Goal: Task Accomplishment & Management: Manage account settings

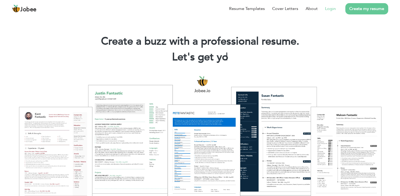
click at [331, 7] on link "Login" at bounding box center [330, 9] width 11 height 6
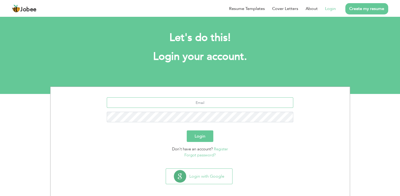
click at [205, 104] on input "text" at bounding box center [200, 102] width 186 height 11
type input "[EMAIL_ADDRESS][DOMAIN_NAME]"
click at [187, 131] on button "Login" at bounding box center [200, 137] width 27 height 12
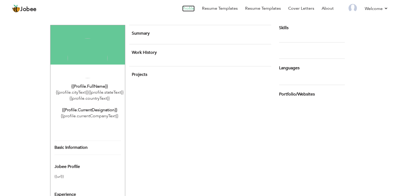
click at [193, 9] on link "Profile" at bounding box center [188, 9] width 12 height 6
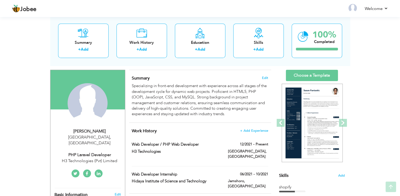
scroll to position [30, 0]
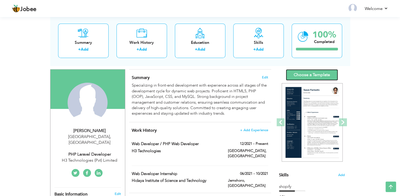
click at [312, 74] on link "Choose a Template" at bounding box center [312, 74] width 52 height 11
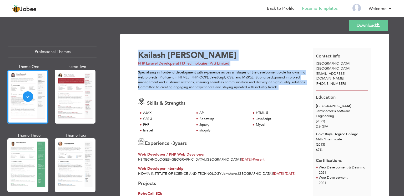
drag, startPoint x: 136, startPoint y: 72, endPoint x: 289, endPoint y: 86, distance: 153.4
click at [289, 86] on div "Specializing in front-end development with experience across all stages of the …" at bounding box center [222, 79] width 169 height 19
drag, startPoint x: 284, startPoint y: 90, endPoint x: 136, endPoint y: 73, distance: 149.2
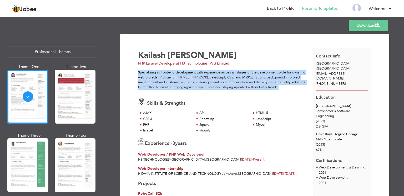
copy div "Specializing in front-end development with experience across all stages of the …"
click at [289, 6] on link "Back to Profile" at bounding box center [281, 9] width 28 height 6
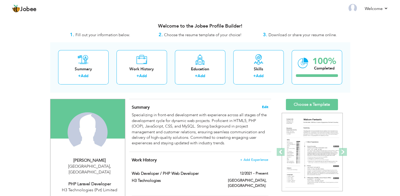
click at [267, 107] on span "Edit" at bounding box center [265, 107] width 6 height 4
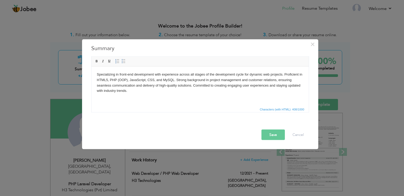
click at [224, 99] on html "Specializing in front-end development with experience across all stages of the …" at bounding box center [199, 82] width 217 height 32
click at [269, 137] on button "Save" at bounding box center [272, 135] width 23 height 11
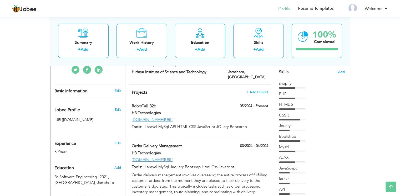
scroll to position [130, 0]
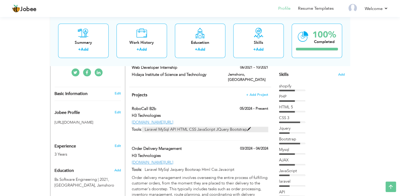
click at [249, 127] on span at bounding box center [249, 129] width 4 height 4
type input "RoboCall B2b"
type input "H3 Technologies"
type input "05/2024"
type input "[DOMAIN_NAME][URL]"
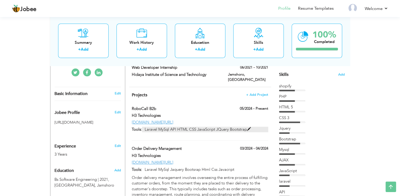
type input "Laravel MySql API HTML CSS JavaScript JQuery Bootstrap"
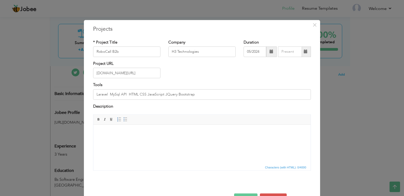
click at [166, 141] on html at bounding box center [201, 133] width 217 height 16
click at [130, 128] on html at bounding box center [201, 133] width 217 height 16
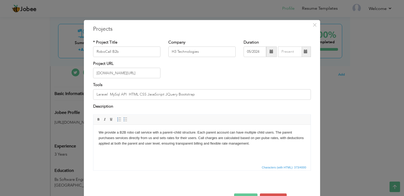
click at [241, 194] on button "Save" at bounding box center [245, 199] width 23 height 11
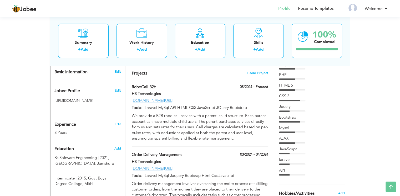
scroll to position [151, 0]
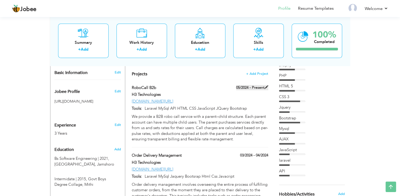
click at [266, 85] on span at bounding box center [266, 87] width 4 height 4
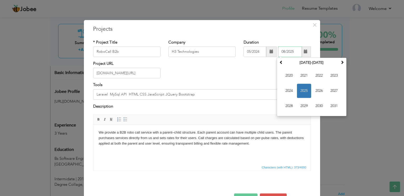
click at [279, 52] on input "08/2025" at bounding box center [290, 52] width 24 height 11
click at [305, 92] on span "2025" at bounding box center [304, 91] width 14 height 14
click at [327, 76] on span "Apr" at bounding box center [334, 76] width 14 height 14
click at [295, 54] on input "04/2025" at bounding box center [290, 52] width 24 height 11
click at [290, 78] on span "Jan" at bounding box center [289, 76] width 14 height 14
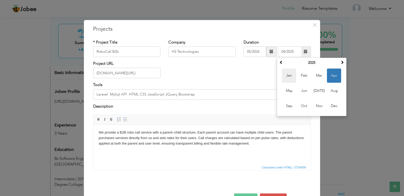
type input "01/2025"
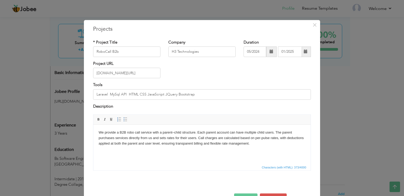
click at [242, 194] on button "Save" at bounding box center [245, 199] width 23 height 11
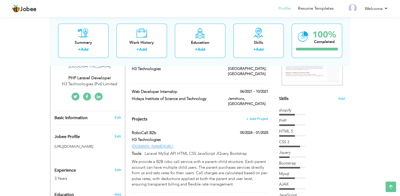
scroll to position [103, 0]
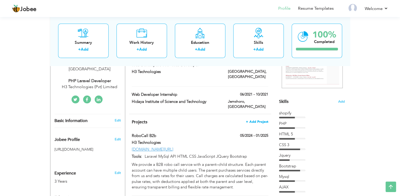
click at [260, 120] on span "+ Add Project" at bounding box center [257, 122] width 22 height 4
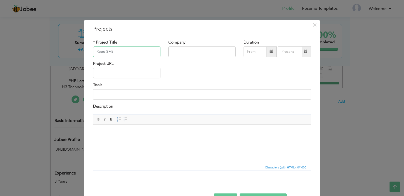
type input "Robo SMS"
type input "H3 Technologies"
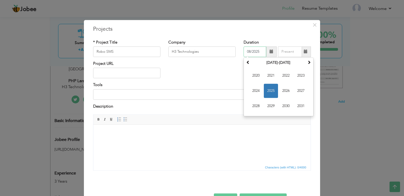
click at [250, 53] on input "08/2025" at bounding box center [254, 52] width 23 height 11
click at [266, 89] on span "2025" at bounding box center [271, 91] width 14 height 14
click at [269, 78] on span "Feb" at bounding box center [271, 76] width 14 height 14
type input "02/2025"
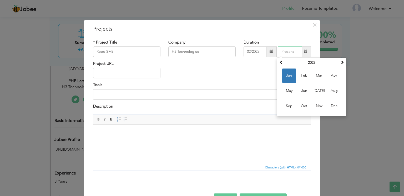
click at [294, 52] on input "text" at bounding box center [290, 52] width 24 height 11
click at [303, 92] on span "Jun" at bounding box center [304, 91] width 14 height 14
type input "06/2025"
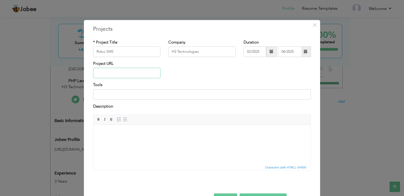
click at [139, 71] on input "text" at bounding box center [126, 73] width 67 height 11
paste input "https://b2b.bsp.com.pk/login"
type input "[URL][DOMAIN_NAME]"
click at [143, 96] on input at bounding box center [202, 94] width 218 height 11
click at [134, 131] on body at bounding box center [202, 133] width 207 height 6
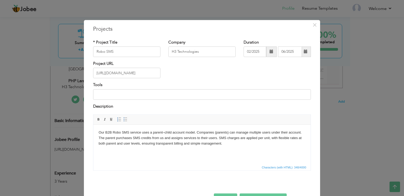
click at [224, 194] on button "Save" at bounding box center [225, 199] width 23 height 11
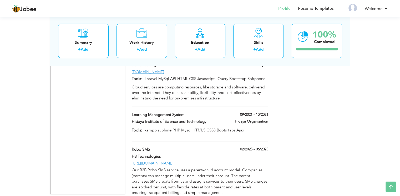
scroll to position [440, 0]
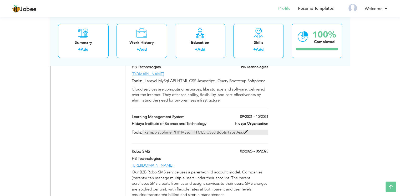
click at [244, 130] on span at bounding box center [246, 132] width 4 height 4
type input "Learning Management System"
type input "Hidaya Institute of Science and Technology"
type input "09/2021"
type input "10/2021"
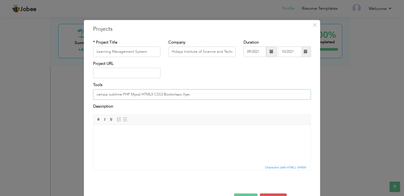
click at [100, 96] on input "xampp sublime PHP Mysql HTML5 CSS3 Bootsrtaps Ajax" at bounding box center [202, 94] width 218 height 11
click at [186, 92] on input "Xampp PHP Mysql HTML5 CSS3 Bootsrtaps Ajax" at bounding box center [202, 94] width 218 height 11
type input "Xampp PHP Mysql HTML5 CSS3 Bootsrtaps Ajax AApanel"
click at [310, 27] on button "×" at bounding box center [314, 25] width 8 height 8
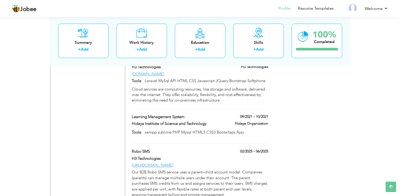
drag, startPoint x: 280, startPoint y: 106, endPoint x: 192, endPoint y: 153, distance: 99.7
click at [266, 149] on span at bounding box center [266, 151] width 4 height 4
type input "Robo SMS"
type input "H3 Technologies"
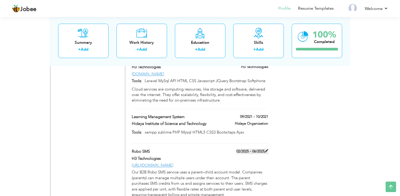
type input "02/2025"
type input "06/2025"
type input "[URL][DOMAIN_NAME]"
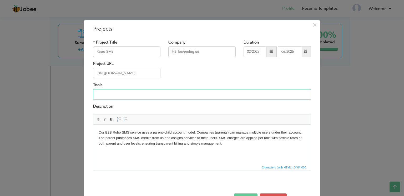
click at [160, 91] on input at bounding box center [202, 94] width 218 height 11
paste input "Xampp PHP Mysql HTML5 CSS3 Bootsrtaps Ajax AApanel"
click at [174, 94] on input "Xampp PHP Mysql HTML5 CSS3 Bootsrtaps Ajax AApanel" at bounding box center [202, 94] width 218 height 11
type input "Xampp PHP Mysql HTML5 CSS3 Bootsrtaps Ajax AApanel"
click at [245, 195] on button "Save" at bounding box center [245, 199] width 23 height 11
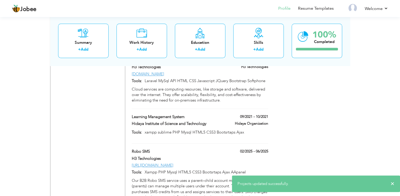
scroll to position [462, 0]
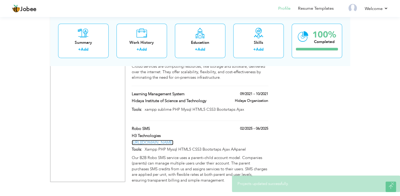
click at [164, 140] on link "[URL][DOMAIN_NAME]" at bounding box center [153, 142] width 42 height 5
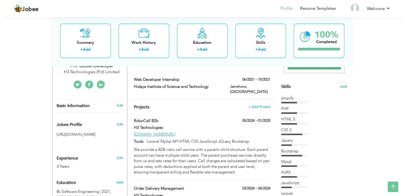
scroll to position [117, 0]
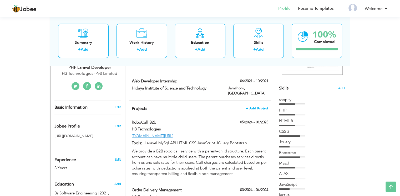
click at [255, 107] on span "+ Add Project" at bounding box center [257, 109] width 22 height 4
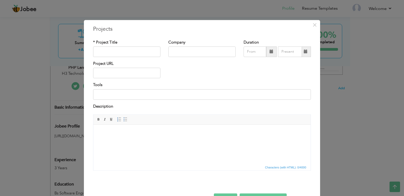
click at [147, 129] on html at bounding box center [201, 133] width 217 height 16
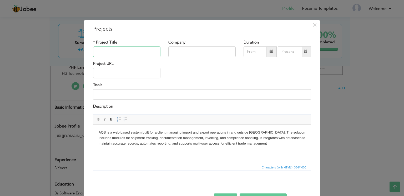
click at [125, 52] on input "text" at bounding box center [126, 52] width 67 height 11
type input "[DOMAIN_NAME]"
click at [112, 77] on input "text" at bounding box center [126, 73] width 67 height 11
paste input "[DOMAIN_NAME]"
type input "[DOMAIN_NAME]"
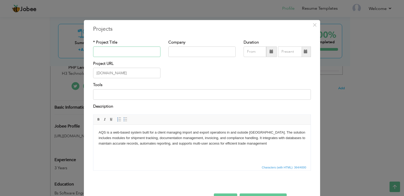
click at [126, 51] on input "text" at bounding box center [126, 52] width 67 height 11
type input "AQS"
click at [189, 54] on input "text" at bounding box center [201, 52] width 67 height 11
type input "H3 Technologies"
click at [269, 52] on span at bounding box center [271, 52] width 4 height 4
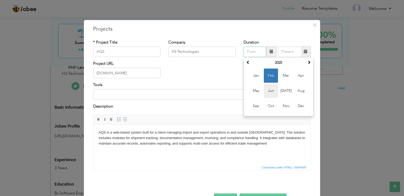
click at [271, 93] on span "Jun" at bounding box center [271, 91] width 14 height 14
type input "06/2025"
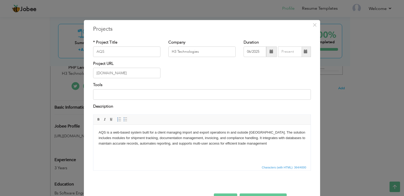
click at [304, 54] on span at bounding box center [306, 52] width 4 height 4
click at [138, 95] on input at bounding box center [202, 94] width 218 height 11
click at [260, 195] on button "Save and Continue" at bounding box center [262, 199] width 47 height 11
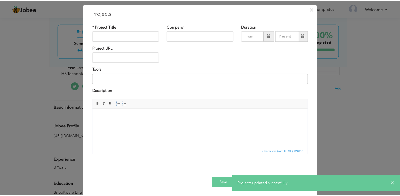
scroll to position [17, 0]
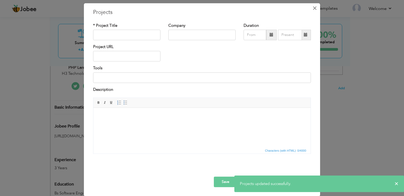
click at [313, 10] on span "×" at bounding box center [314, 7] width 4 height 9
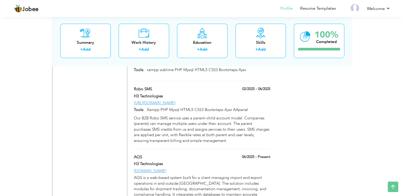
scroll to position [500, 0]
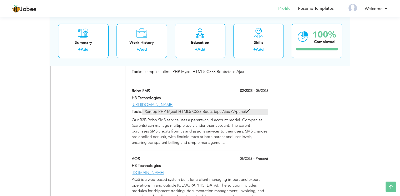
click at [247, 110] on span at bounding box center [248, 112] width 4 height 4
type input "Robo SMS"
type input "H3 Technologies"
type input "02/2025"
type input "06/2025"
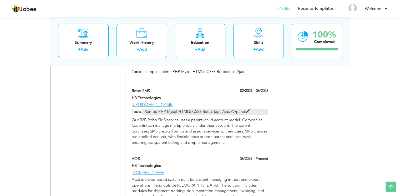
type input "[URL][DOMAIN_NAME]"
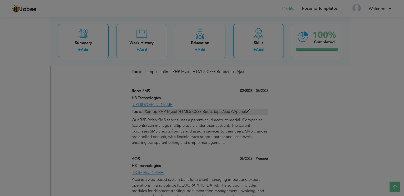
scroll to position [0, 0]
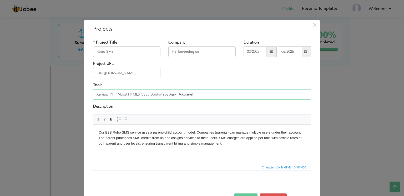
click at [220, 95] on input "Xampp PHP Mysql HTML5 CSS3 Bootsrtaps Ajax AApanel" at bounding box center [202, 94] width 218 height 11
type input "Xampp PHP Laravel Mysql HTML5 CSS3 Bootsrtaps Ajax AApanel"
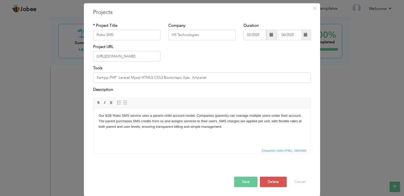
click at [249, 182] on button "Save" at bounding box center [245, 182] width 23 height 11
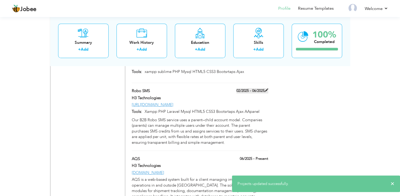
click at [267, 89] on span at bounding box center [266, 91] width 4 height 4
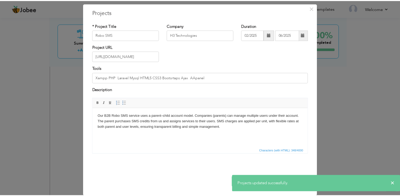
scroll to position [0, 0]
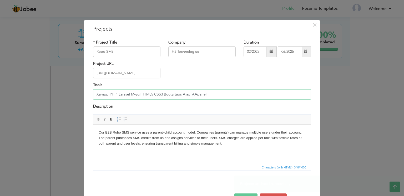
click at [227, 92] on input "Xampp PHP Laravel Mysql HTML5 CSS3 Bootsrtaps Ajax AApanel" at bounding box center [202, 94] width 218 height 11
click at [312, 28] on span "×" at bounding box center [314, 24] width 4 height 9
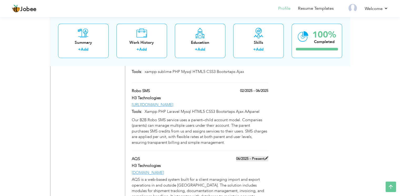
click at [265, 157] on span at bounding box center [266, 159] width 4 height 4
type input "AQS"
type input "06/2025"
type input "[DOMAIN_NAME]"
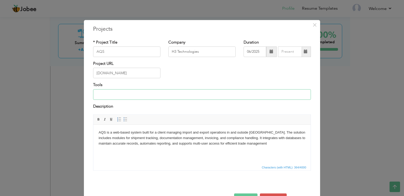
click at [169, 92] on input at bounding box center [202, 94] width 218 height 11
paste input "Xampp PHP Laravel Mysql HTML5 CSS3 Bootsrtaps Ajax AApanel"
type input "Xampp PHP Laravel Mysql HTML5 CSS3 Bootsrtaps Ajax AApanel"
click at [250, 193] on div at bounding box center [201, 188] width 225 height 11
click at [246, 195] on button "Save" at bounding box center [245, 199] width 23 height 11
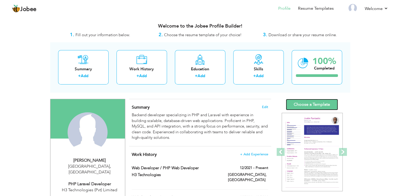
click at [311, 103] on link "Choose a Template" at bounding box center [312, 104] width 52 height 11
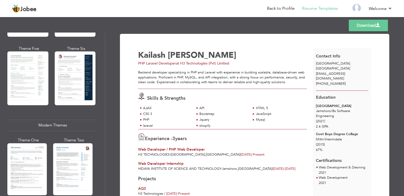
scroll to position [234, 0]
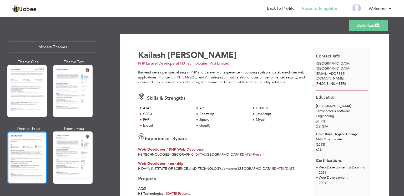
click at [23, 143] on div at bounding box center [26, 158] width 39 height 52
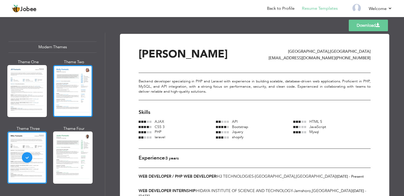
click at [81, 101] on div at bounding box center [72, 91] width 39 height 52
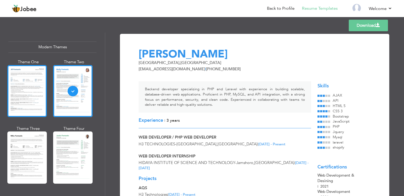
click at [28, 88] on div at bounding box center [26, 91] width 39 height 52
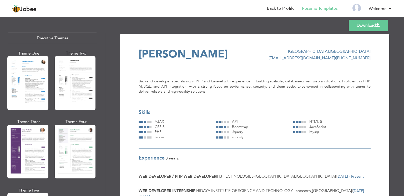
scroll to position [402, 0]
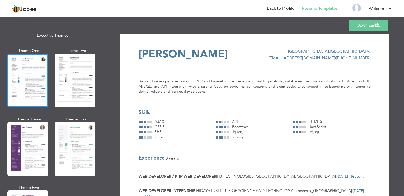
click at [22, 89] on div at bounding box center [27, 81] width 41 height 54
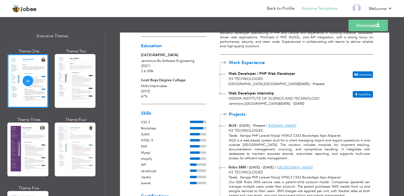
scroll to position [0, 0]
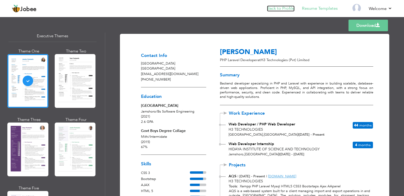
click at [286, 10] on link "Back to Profile" at bounding box center [281, 9] width 28 height 6
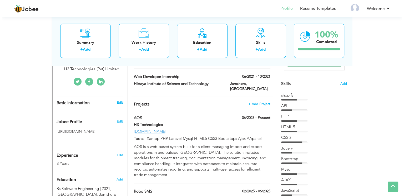
scroll to position [120, 0]
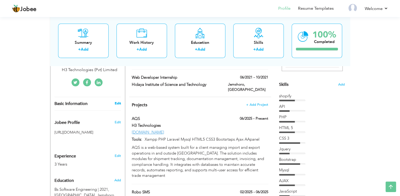
click at [117, 101] on link "Edit" at bounding box center [117, 103] width 6 height 5
type input "Kailash"
type input "[PERSON_NAME]"
type input "+923358629685"
select select "number:166"
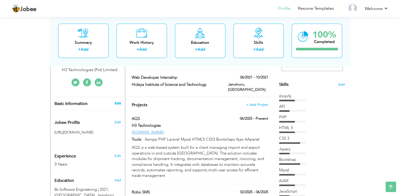
type input "[GEOGRAPHIC_DATA]"
select select "number:5"
type input "H3 Technologies (Pvt) Limited"
type input "PHP Laravel Developer"
type input "https://www.linkedin.com/in/kailash-meghwar-364121154/"
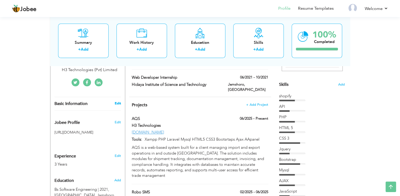
type input "https://www.facebook.com/softwarwengineer"
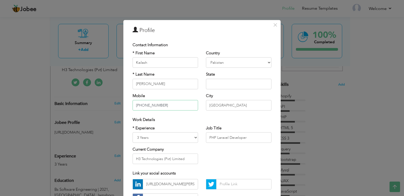
click at [166, 107] on input "+923358629685" at bounding box center [164, 105] width 65 height 11
type input "[PHONE_NUMBER]"
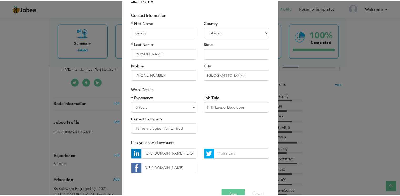
scroll to position [43, 0]
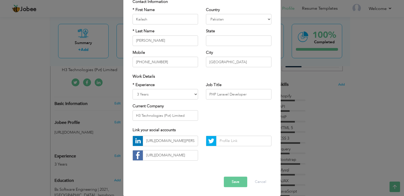
click at [234, 182] on button "Save" at bounding box center [235, 182] width 23 height 11
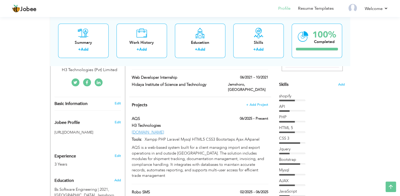
scroll to position [0, 0]
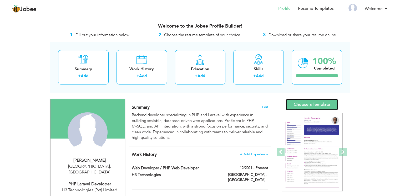
click at [312, 102] on link "Choose a Template" at bounding box center [312, 104] width 52 height 11
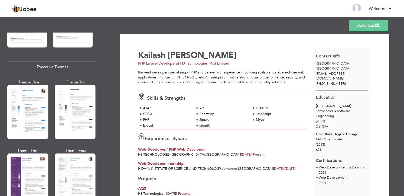
scroll to position [372, 0]
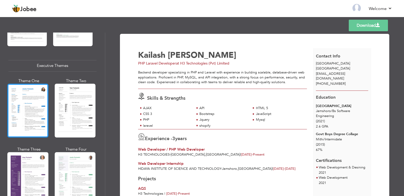
click at [29, 107] on div at bounding box center [27, 111] width 41 height 54
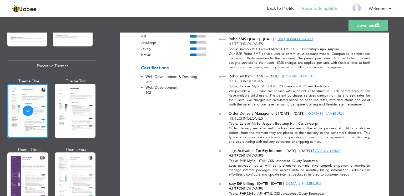
scroll to position [198, 0]
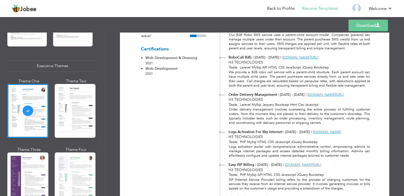
drag, startPoint x: 398, startPoint y: 134, endPoint x: 403, endPoint y: 142, distance: 10.1
click at [403, 142] on div "Download Contact Info Karachi [GEOGRAPHIC_DATA] [EMAIL_ADDRESS][DOMAIN_NAME] [P…" at bounding box center [254, 115] width 299 height 164
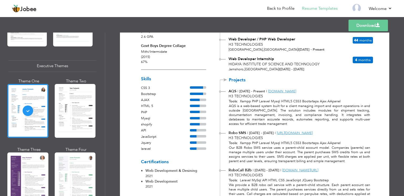
scroll to position [84, 0]
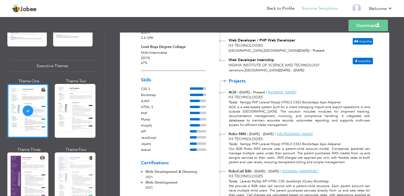
click at [371, 24] on link "Download" at bounding box center [367, 26] width 39 height 12
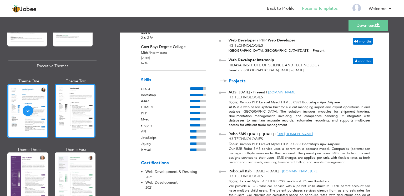
click at [68, 101] on div at bounding box center [75, 111] width 41 height 54
click at [80, 114] on div at bounding box center [75, 111] width 41 height 54
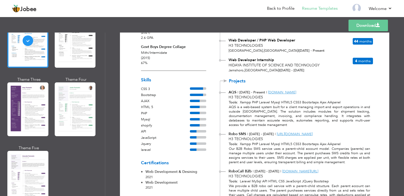
scroll to position [443, 0]
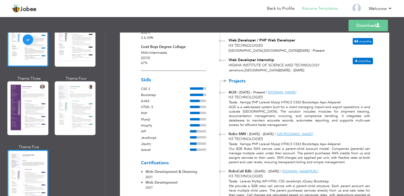
click at [33, 159] on div at bounding box center [27, 177] width 41 height 54
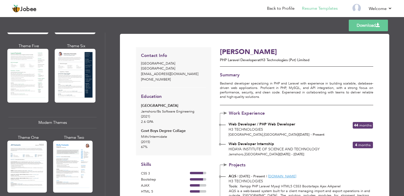
scroll to position [116, 0]
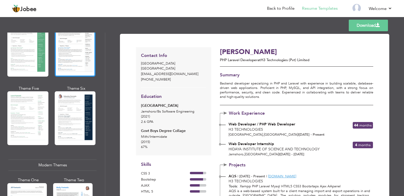
click at [89, 61] on div at bounding box center [75, 50] width 41 height 54
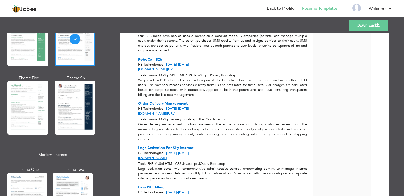
scroll to position [322, 0]
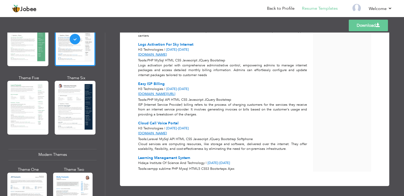
click at [357, 28] on link "Download" at bounding box center [367, 26] width 39 height 12
click at [366, 27] on link "Download" at bounding box center [367, 26] width 39 height 12
